Goal: Check status: Check status

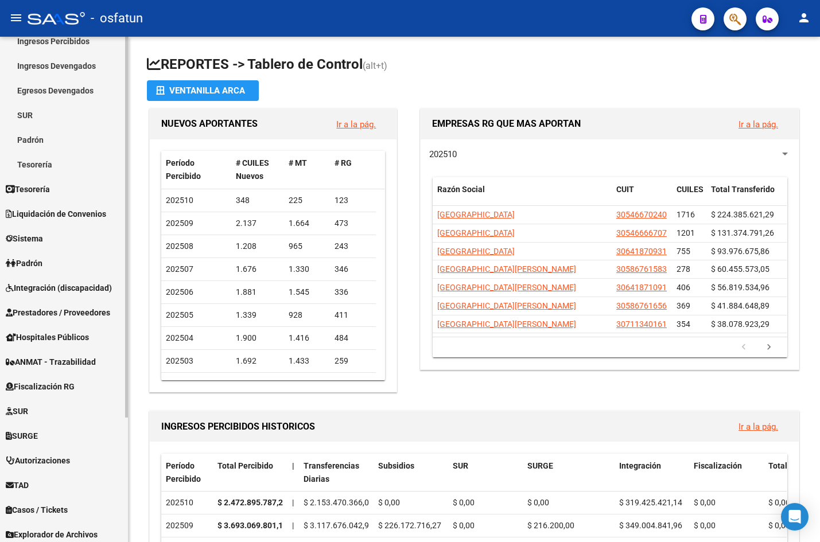
scroll to position [115, 0]
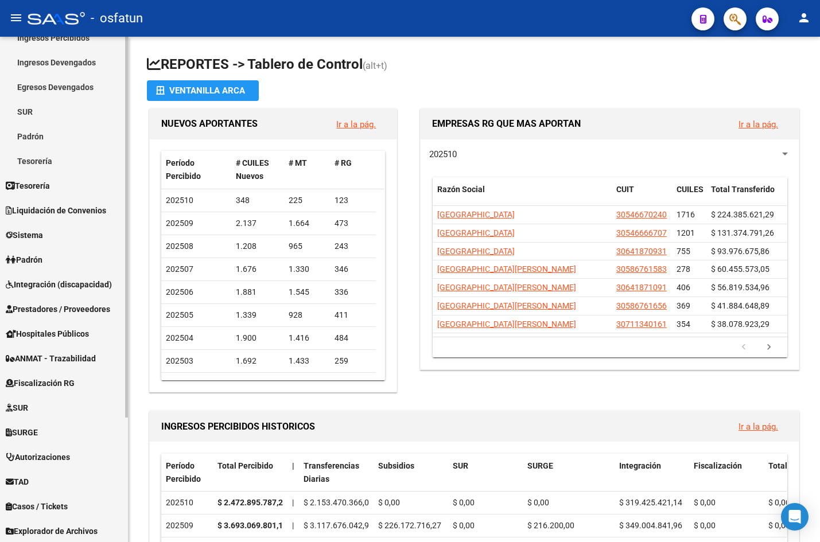
click at [58, 324] on link "Hospitales Públicos" at bounding box center [64, 333] width 128 height 25
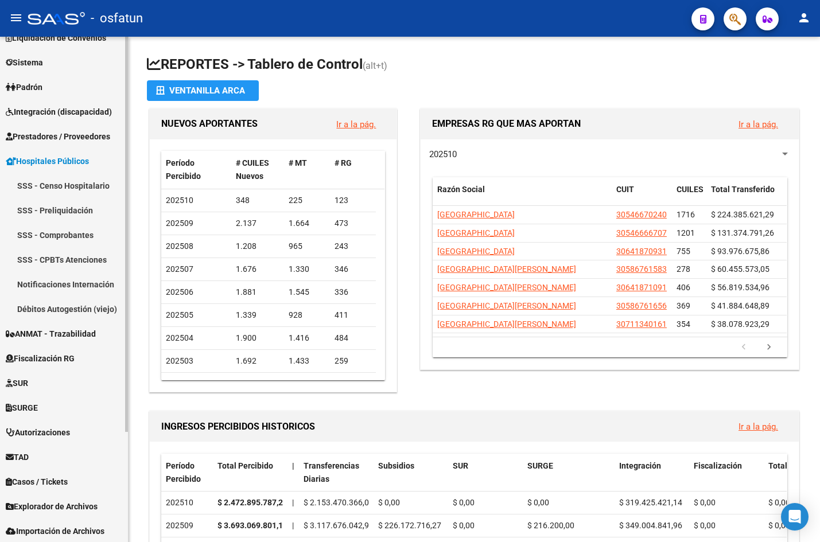
click at [80, 188] on link "SSS - Censo Hospitalario" at bounding box center [64, 185] width 128 height 25
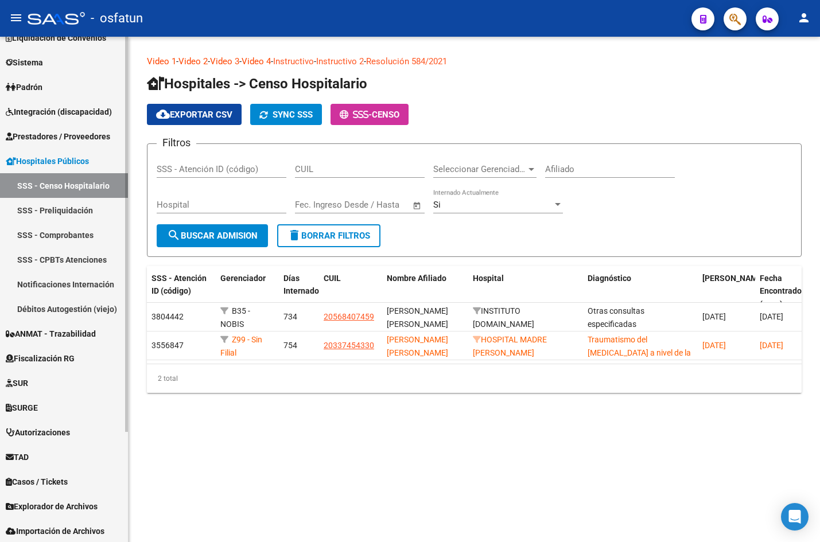
click at [80, 233] on link "SSS - Comprobantes" at bounding box center [64, 235] width 128 height 25
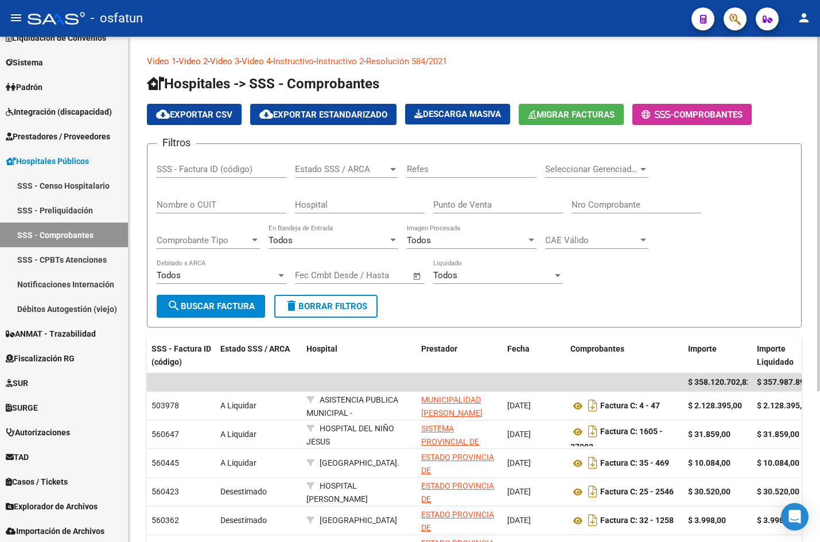
drag, startPoint x: 606, startPoint y: 217, endPoint x: 606, endPoint y: 206, distance: 10.9
click at [606, 212] on div "Nro Comprobante" at bounding box center [637, 207] width 130 height 36
click at [606, 206] on input "Nro Comprobante" at bounding box center [637, 205] width 130 height 10
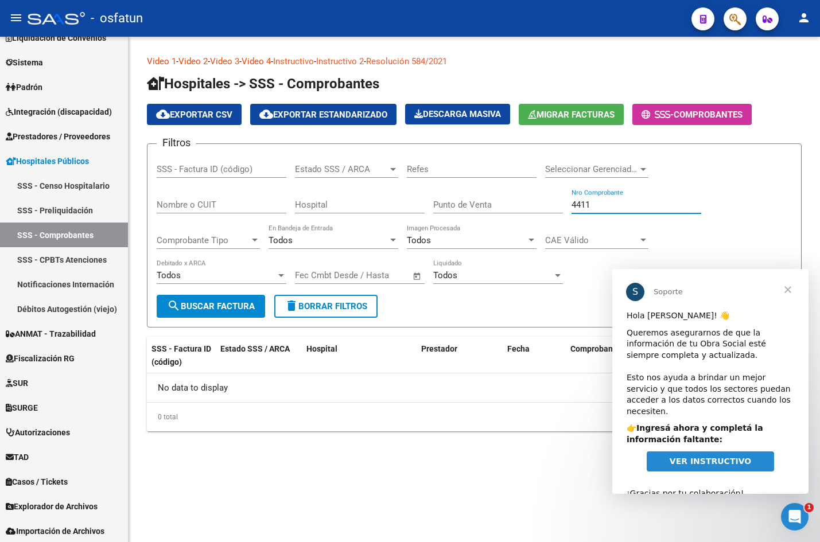
type input "4411"
click at [790, 292] on span "Cerrar" at bounding box center [788, 289] width 41 height 41
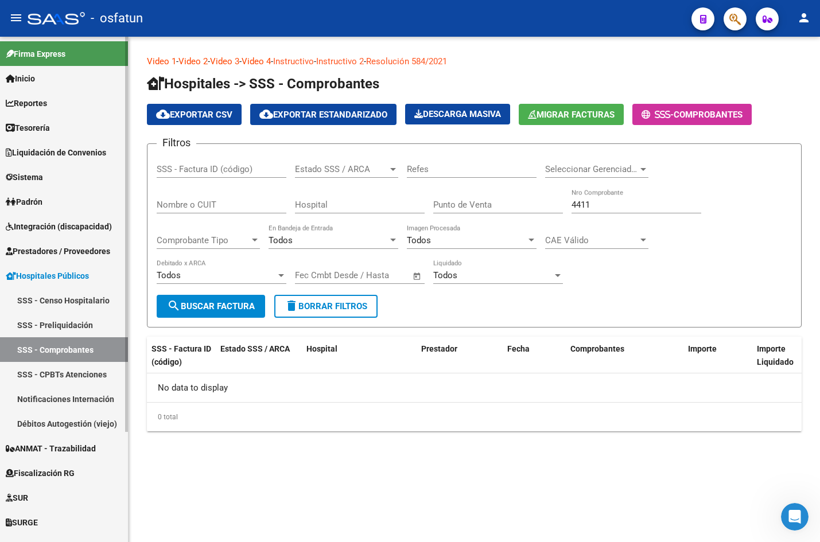
click at [74, 249] on span "Prestadores / Proveedores" at bounding box center [58, 251] width 104 height 13
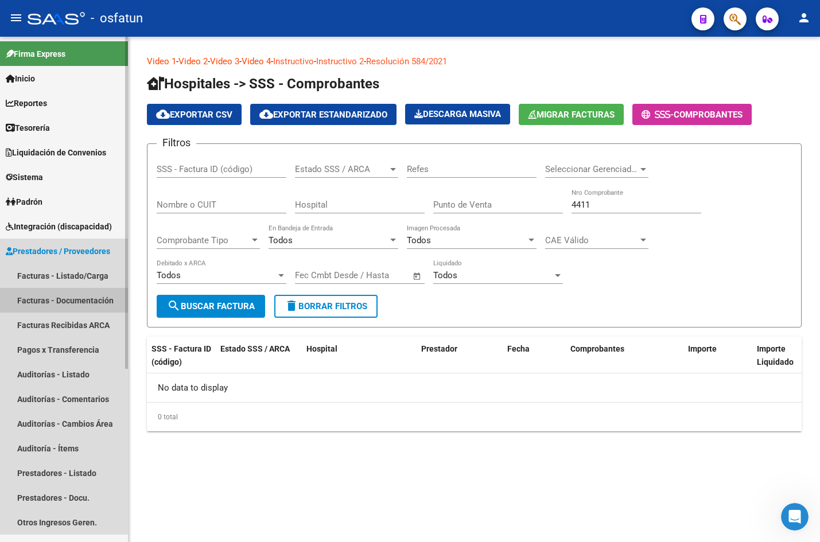
click at [83, 307] on link "Facturas - Documentación" at bounding box center [64, 300] width 128 height 25
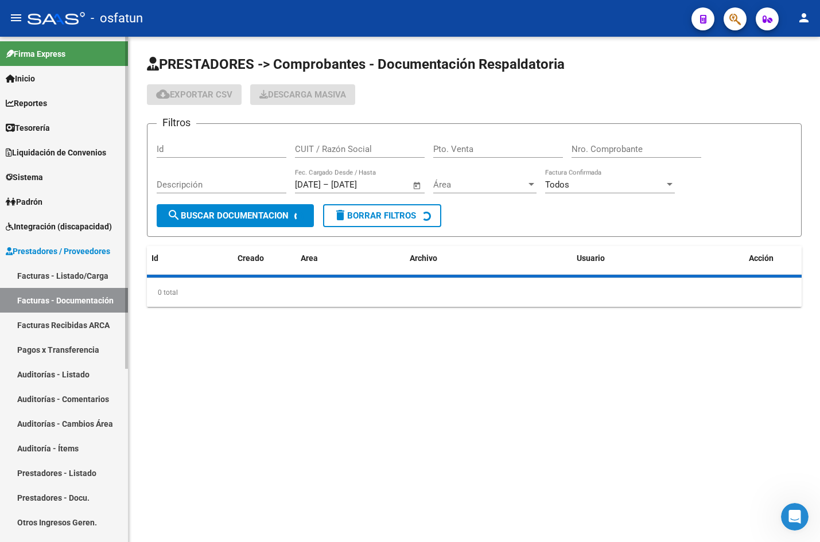
click at [92, 277] on link "Facturas - Listado/Carga" at bounding box center [64, 275] width 128 height 25
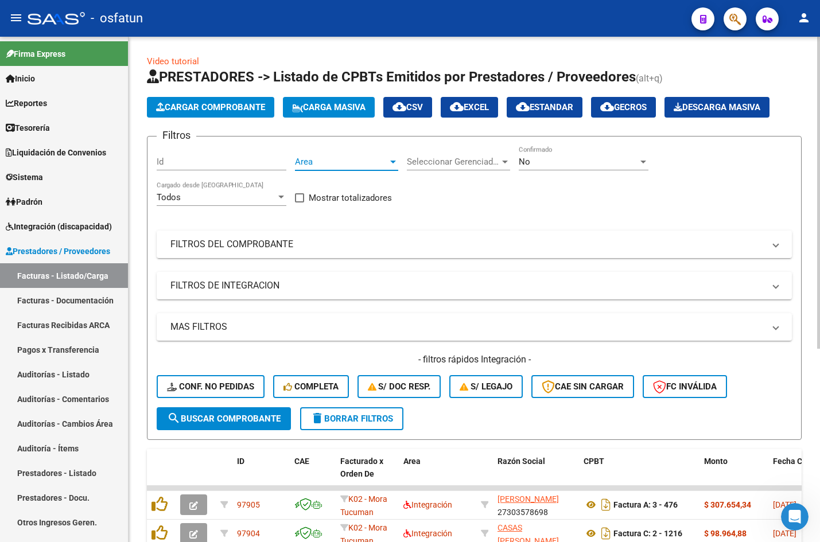
click at [393, 161] on div at bounding box center [393, 162] width 6 height 3
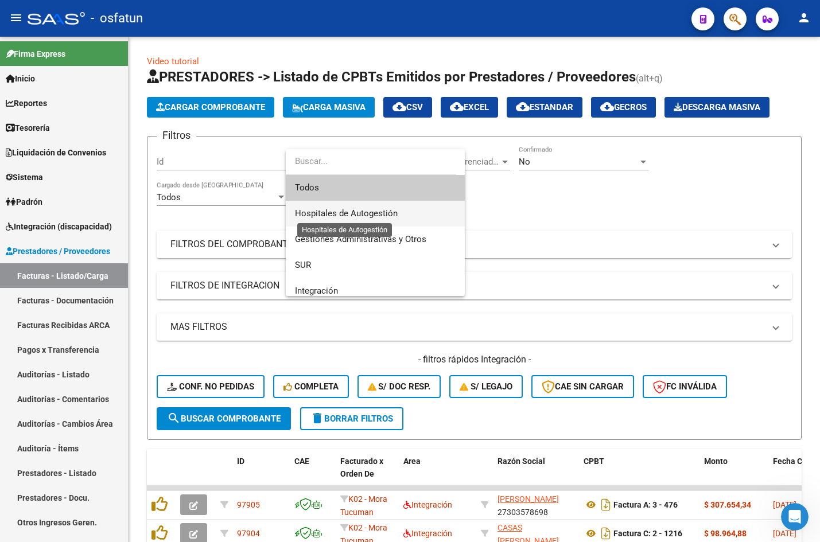
click at [378, 215] on span "Hospitales de Autogestión" at bounding box center [346, 213] width 103 height 10
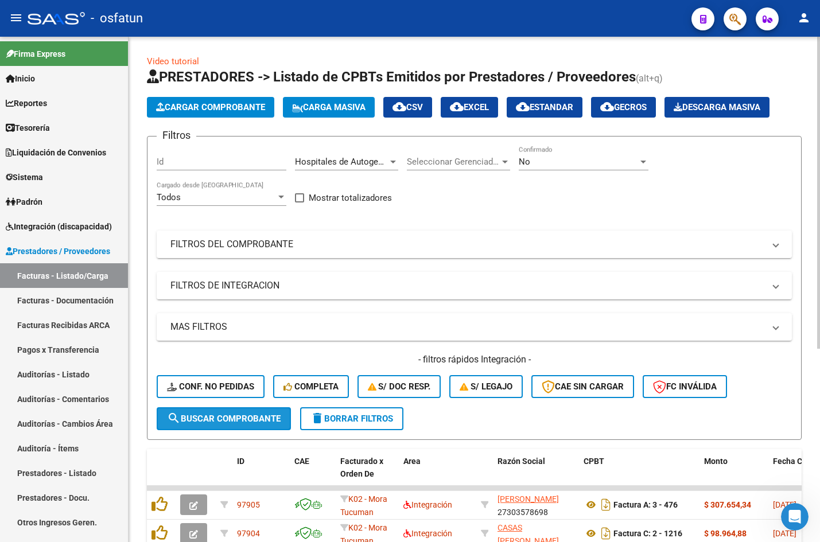
click at [239, 425] on button "search Buscar Comprobante" at bounding box center [224, 419] width 134 height 23
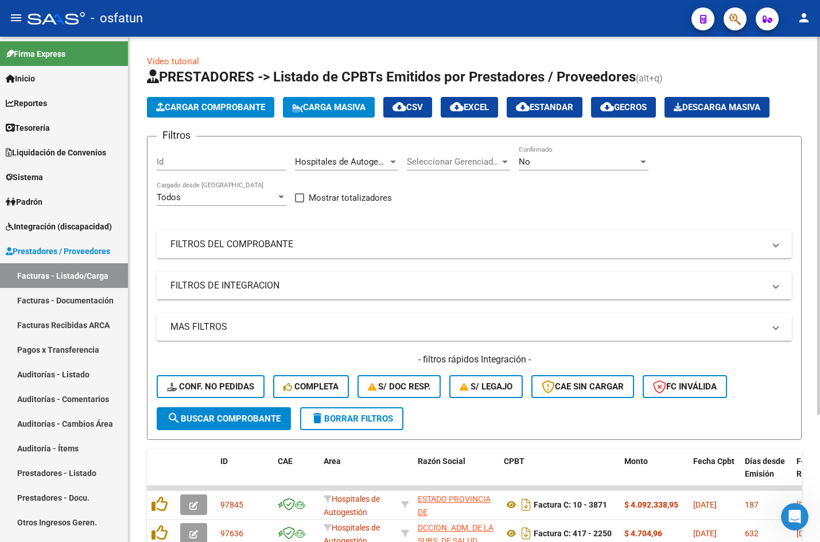
click at [274, 246] on mat-panel-title "FILTROS DEL COMPROBANTE" at bounding box center [467, 244] width 594 height 13
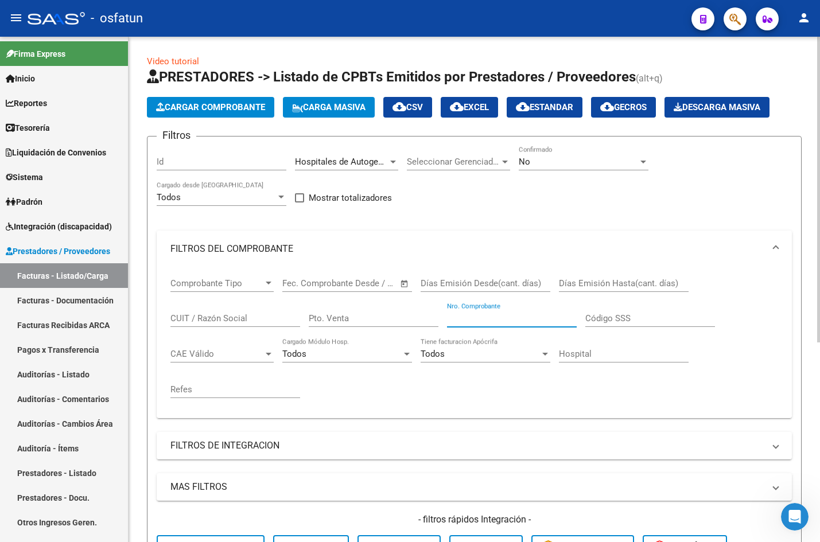
click at [494, 324] on input "Nro. Comprobante" at bounding box center [512, 318] width 130 height 10
type input "4411"
drag, startPoint x: 553, startPoint y: 175, endPoint x: 552, endPoint y: 156, distance: 19.0
click at [553, 172] on div "No Confirmado" at bounding box center [584, 164] width 130 height 36
click at [551, 156] on div "No Confirmado" at bounding box center [584, 158] width 130 height 25
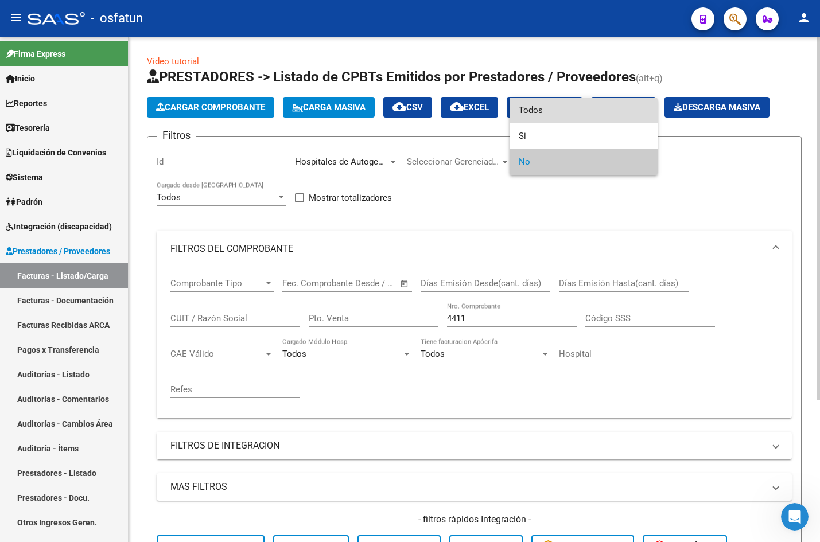
drag, startPoint x: 549, startPoint y: 112, endPoint x: 509, endPoint y: 243, distance: 137.5
click at [547, 115] on span "Todos" at bounding box center [584, 111] width 130 height 26
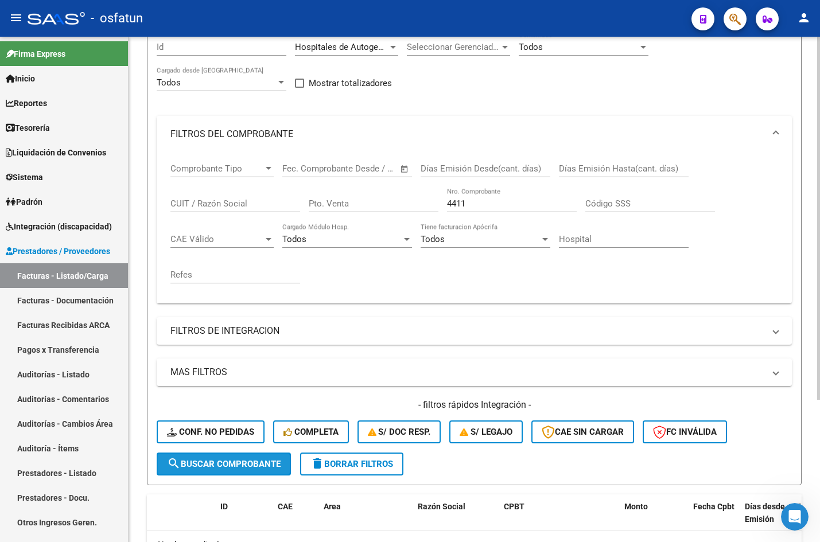
click at [220, 463] on span "search Buscar Comprobante" at bounding box center [224, 464] width 114 height 10
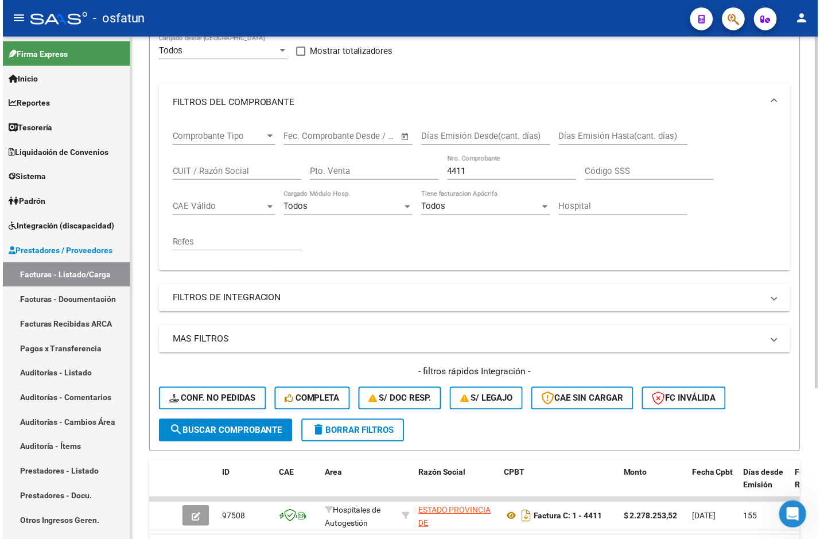
scroll to position [173, 0]
